Goal: Check status: Check status

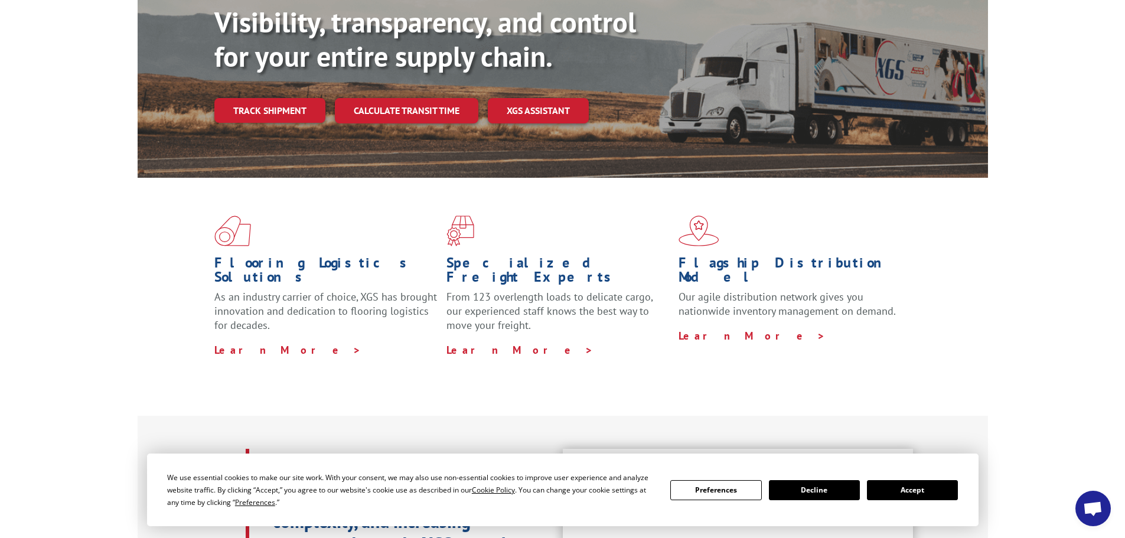
scroll to position [177, 0]
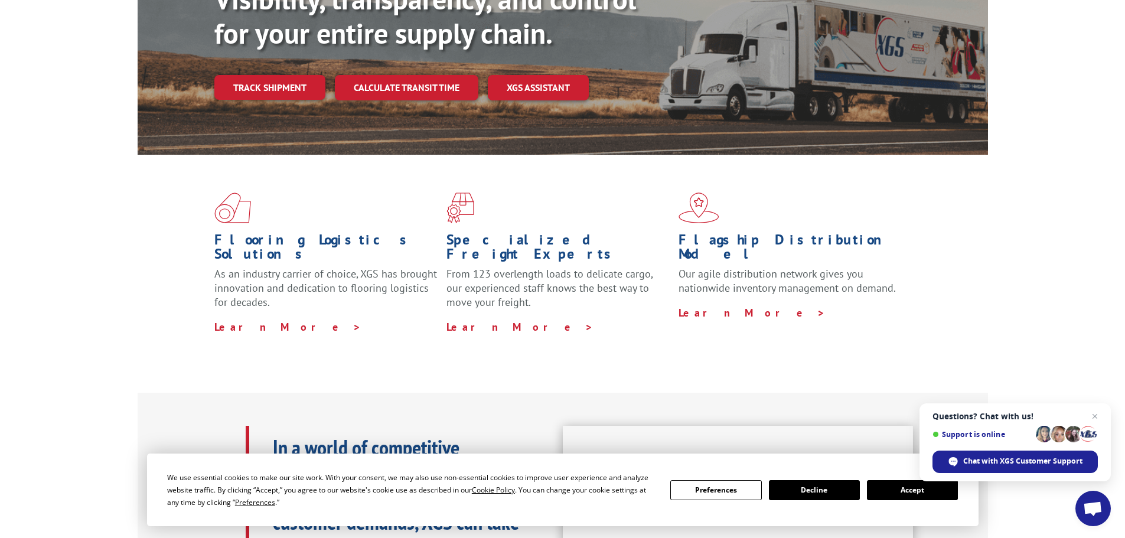
click at [910, 479] on div "We use essential cookies to make our site work. With your consent, we may also …" at bounding box center [562, 489] width 791 height 37
click at [904, 491] on button "Accept" at bounding box center [912, 490] width 91 height 20
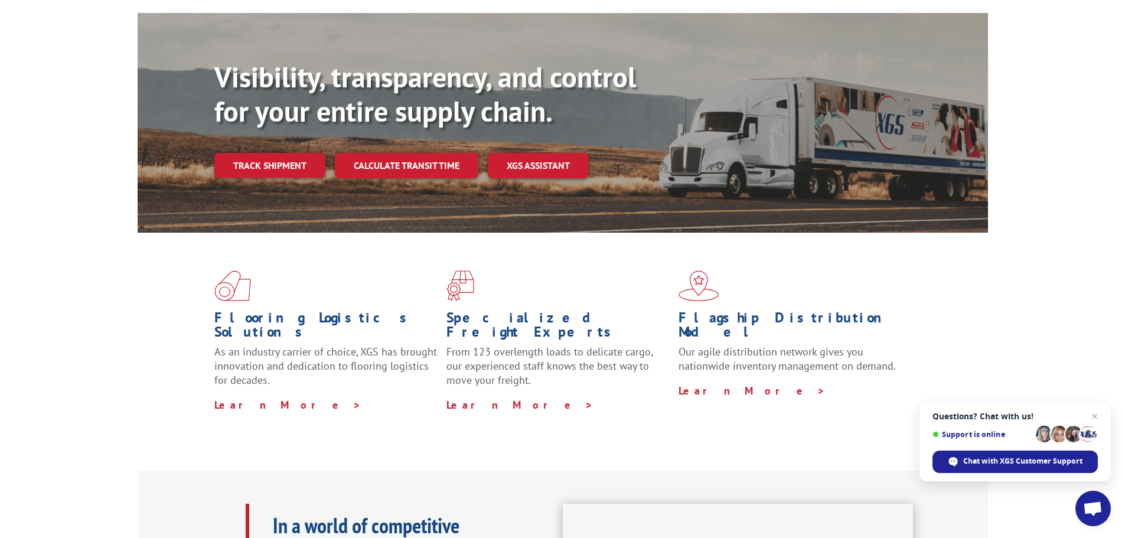
scroll to position [0, 0]
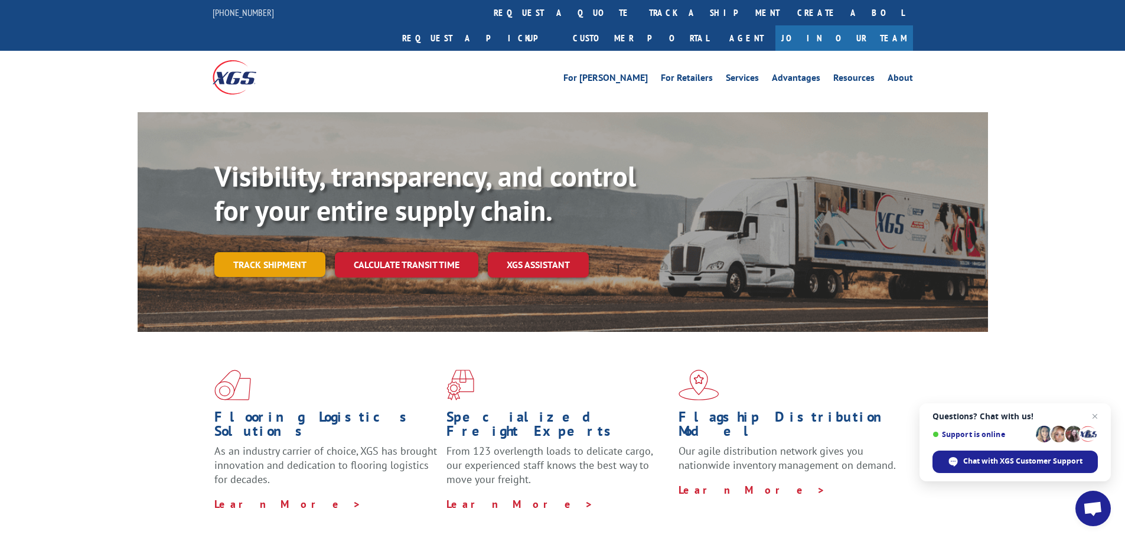
click at [278, 252] on link "Track shipment" at bounding box center [269, 264] width 111 height 25
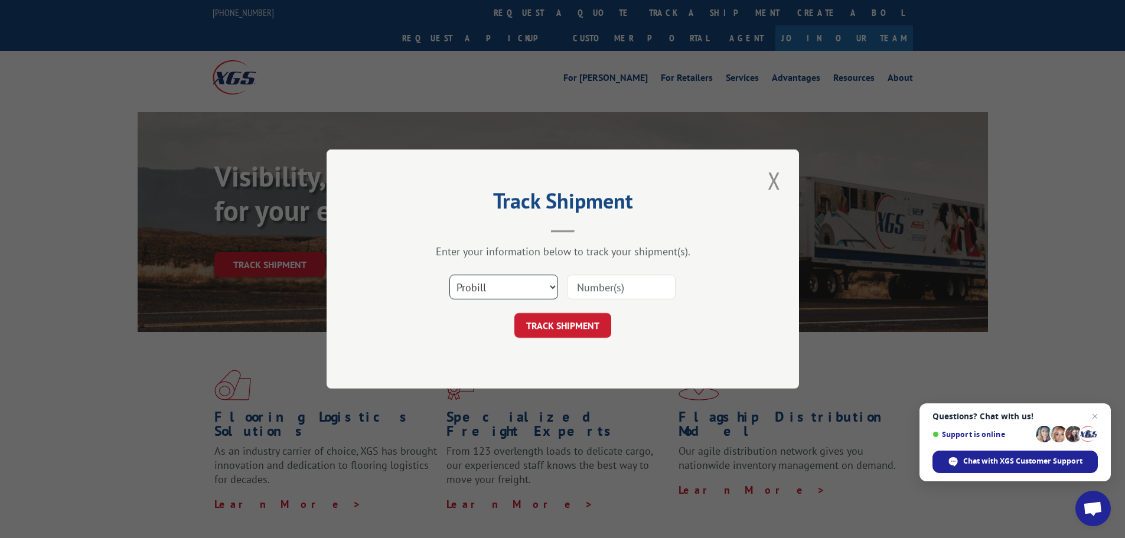
click at [513, 287] on select "Select category... Probill BOL PO" at bounding box center [504, 287] width 109 height 25
select select "bol"
click at [450, 275] on select "Select category... Probill BOL PO" at bounding box center [504, 287] width 109 height 25
click at [652, 288] on input at bounding box center [621, 287] width 109 height 25
type input "0902880"
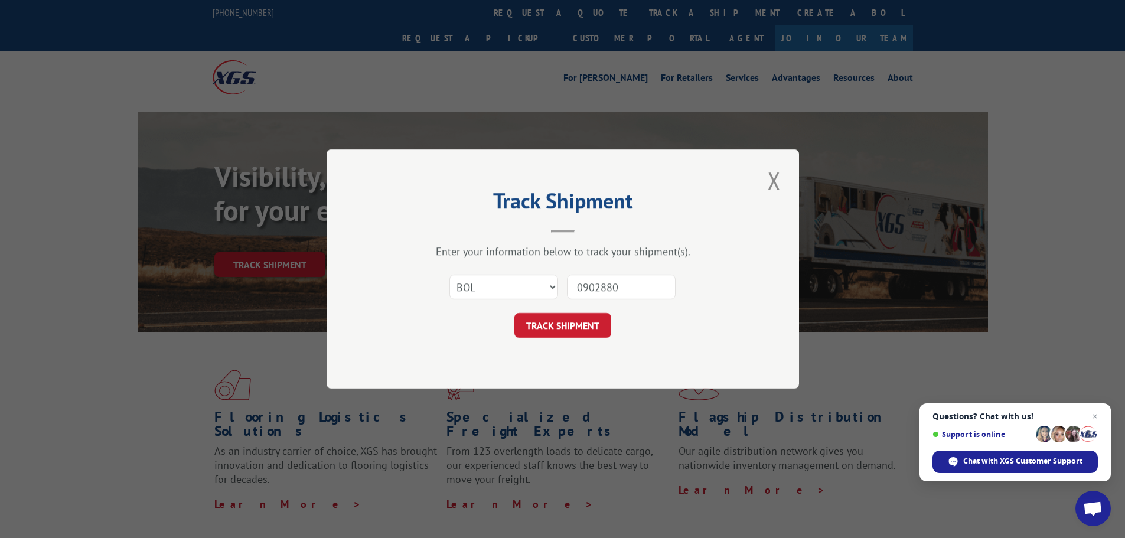
click button "TRACK SHIPMENT" at bounding box center [563, 325] width 97 height 25
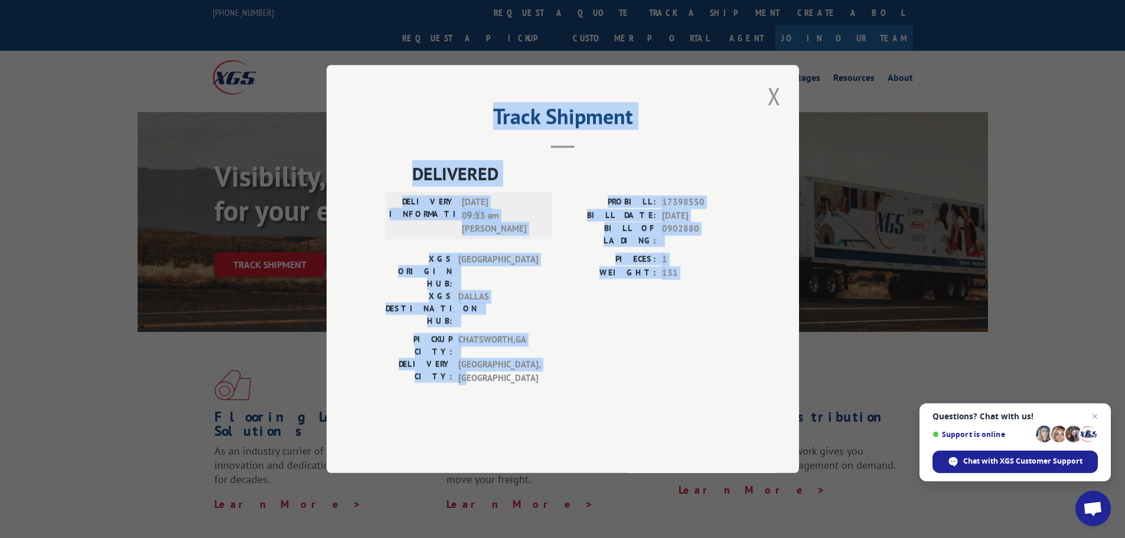
drag, startPoint x: 702, startPoint y: 382, endPoint x: 394, endPoint y: 149, distance: 385.9
click at [394, 149] on div "Track Shipment DELIVERED DELIVERY INFORMATION: [DATE] 09:13 am [PERSON_NAME]: 1…" at bounding box center [563, 269] width 473 height 408
click at [779, 112] on button "Close modal" at bounding box center [774, 96] width 20 height 32
